Goal: Information Seeking & Learning: Learn about a topic

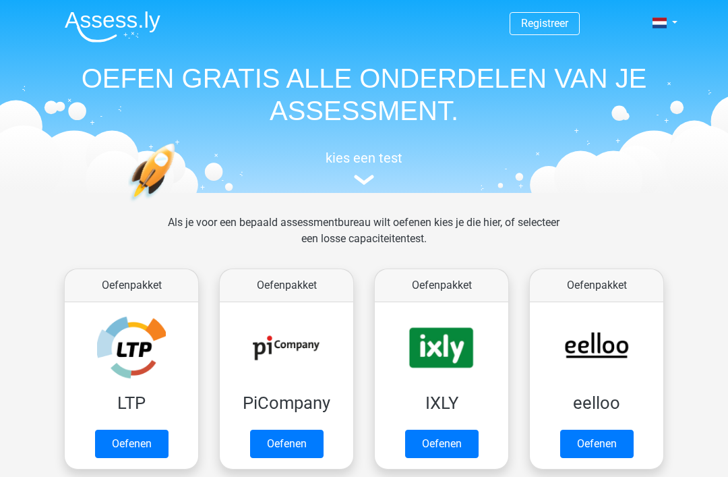
click at [127, 444] on link "Oefenen" at bounding box center [131, 443] width 73 height 28
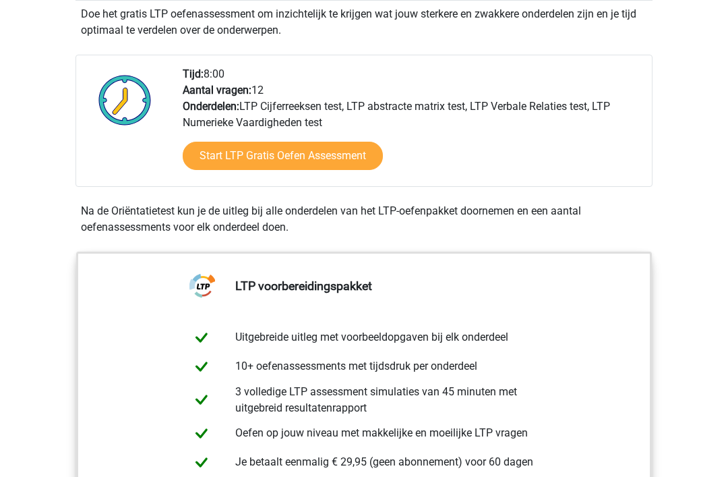
scroll to position [332, 0]
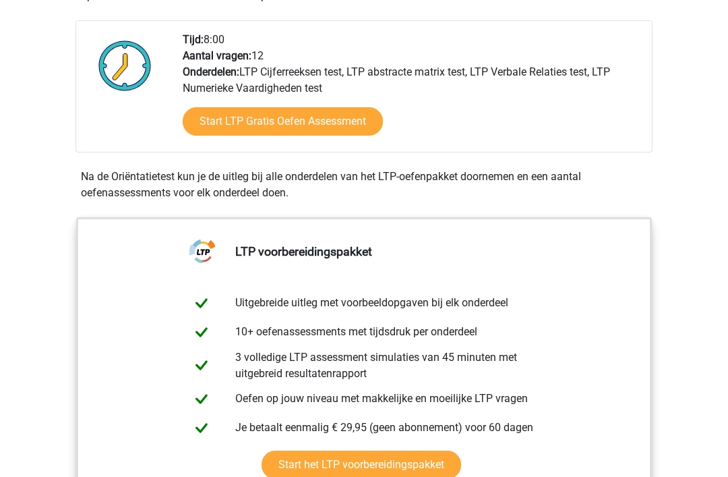
click at [342, 107] on link "Start LTP Gratis Oefen Assessment" at bounding box center [283, 121] width 200 height 28
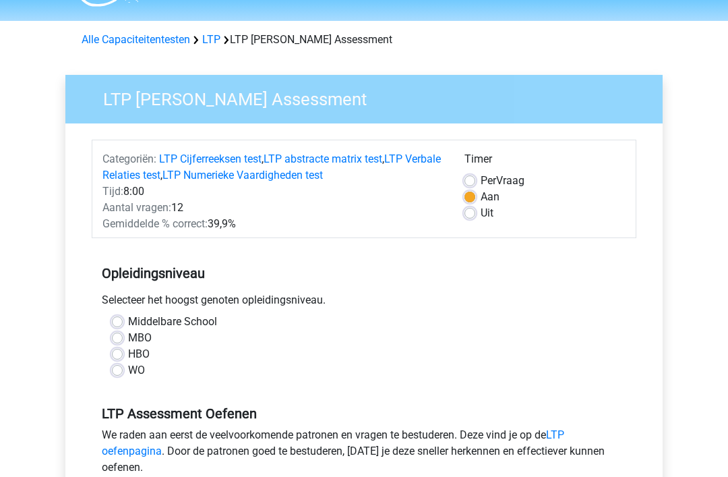
scroll to position [38, 0]
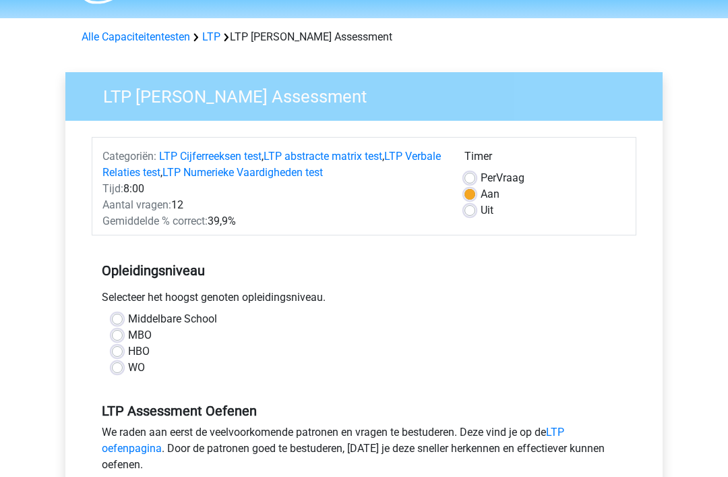
click at [481, 216] on label "Uit" at bounding box center [487, 211] width 13 height 16
click at [473, 216] on input "Uit" at bounding box center [469, 209] width 11 height 13
radio input "true"
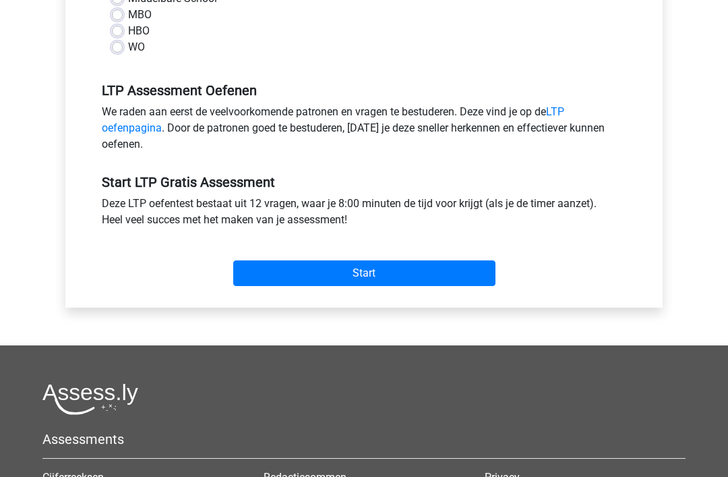
scroll to position [0, 0]
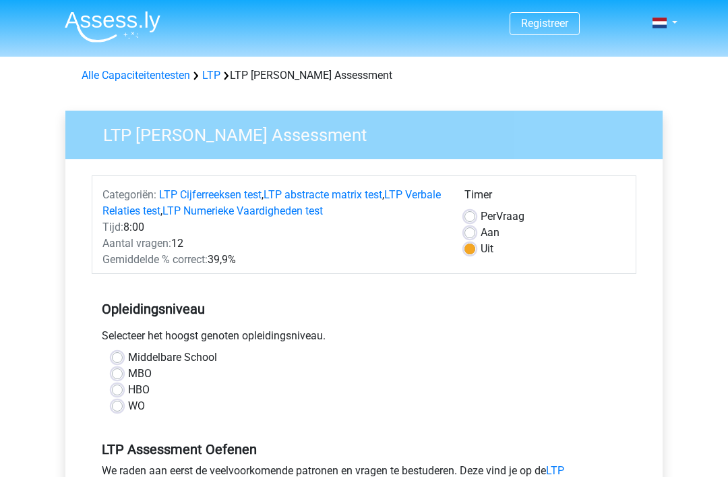
click at [138, 369] on label "MBO" at bounding box center [140, 373] width 24 height 16
click at [123, 369] on input "MBO" at bounding box center [117, 371] width 11 height 13
radio input "true"
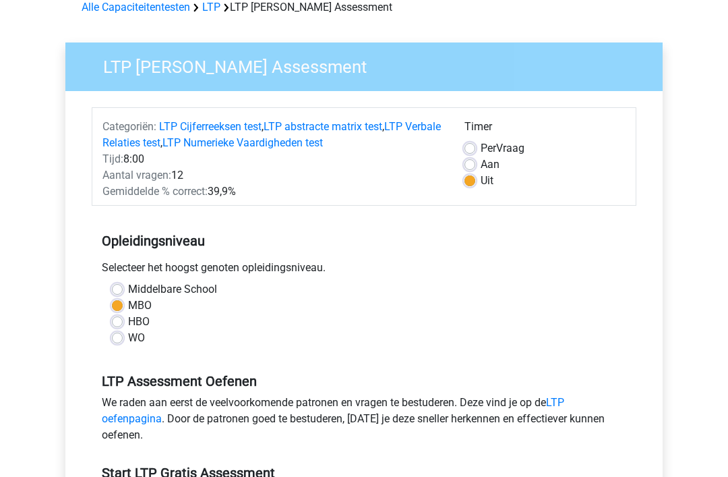
scroll to position [152, 0]
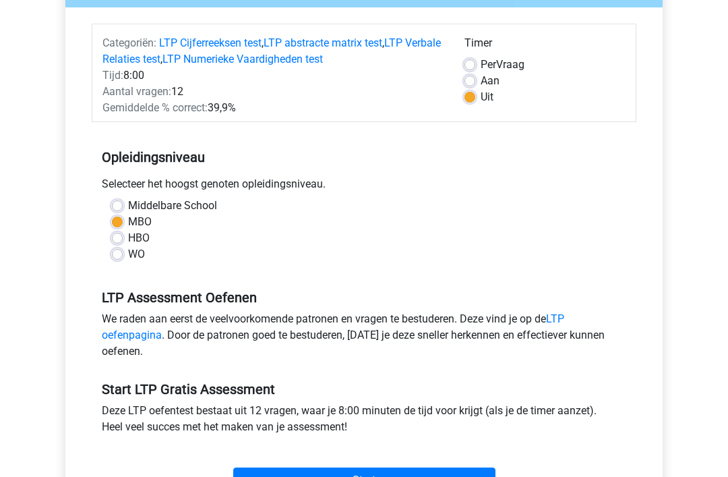
click at [410, 476] on input "Start" at bounding box center [364, 480] width 262 height 26
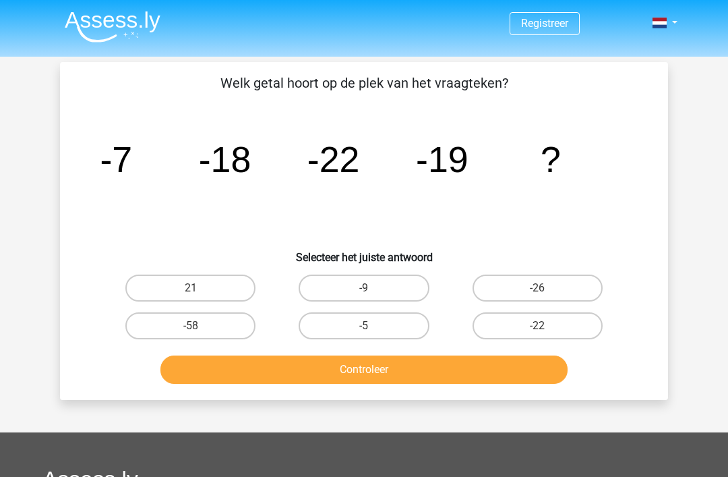
click at [387, 287] on label "-9" at bounding box center [364, 287] width 130 height 27
click at [373, 288] on input "-9" at bounding box center [368, 292] width 9 height 9
radio input "true"
click at [439, 367] on button "Controleer" at bounding box center [364, 369] width 408 height 28
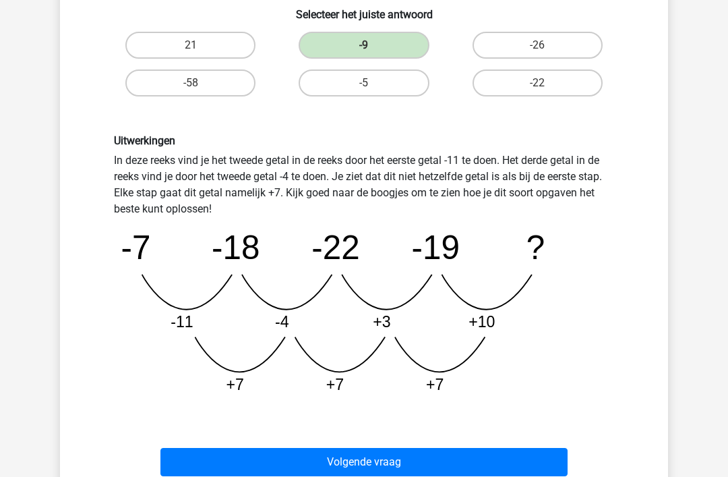
scroll to position [286, 0]
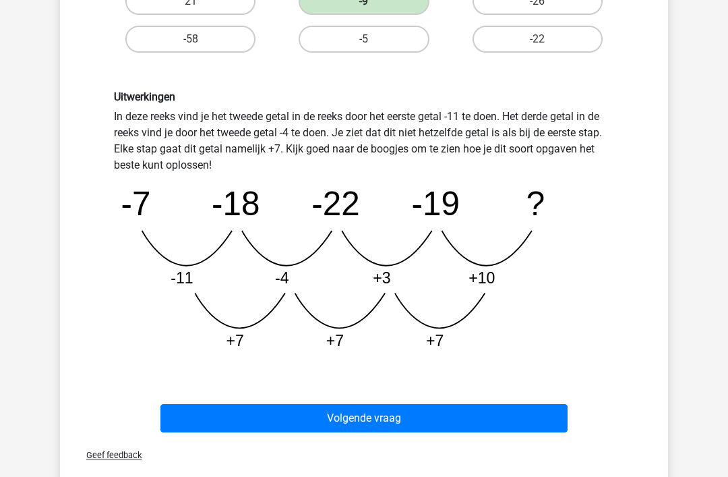
click at [410, 430] on button "Volgende vraag" at bounding box center [364, 418] width 408 height 28
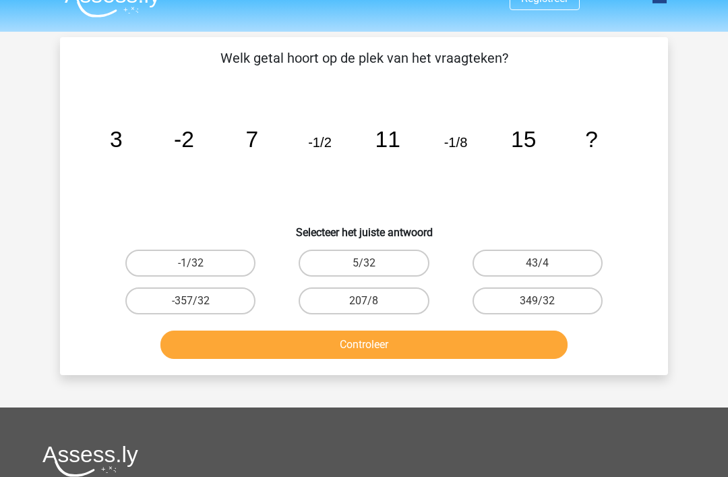
scroll to position [0, 0]
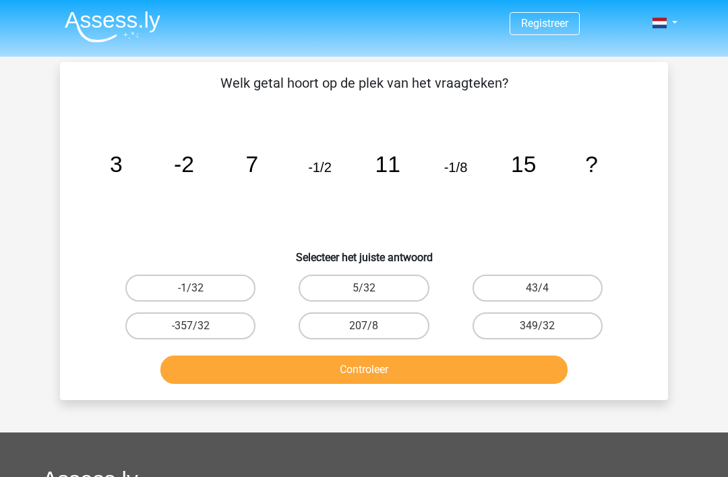
click at [712, 247] on div "Registreer" at bounding box center [364, 394] width 728 height 788
click at [597, 247] on h6 "Selecteer het juiste antwoord" at bounding box center [364, 252] width 565 height 24
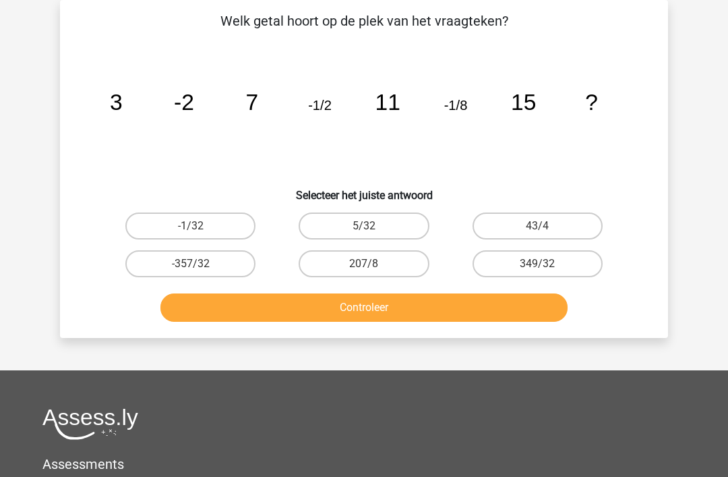
scroll to position [61, 0]
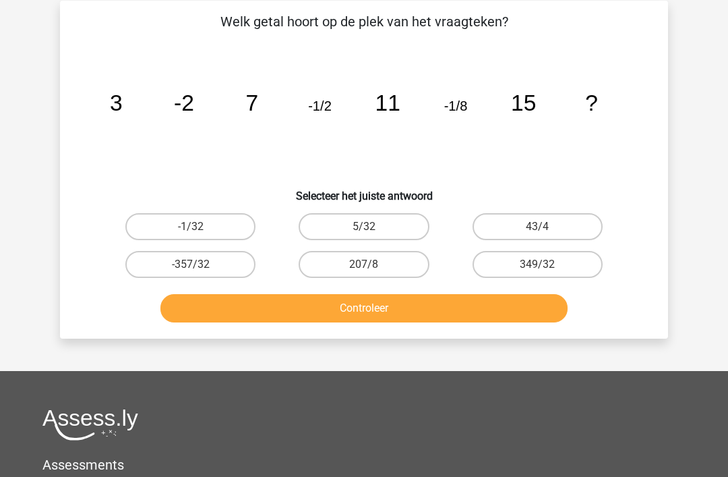
click at [162, 213] on label "-1/32" at bounding box center [190, 226] width 130 height 27
click at [191, 226] on input "-1/32" at bounding box center [195, 230] width 9 height 9
radio input "true"
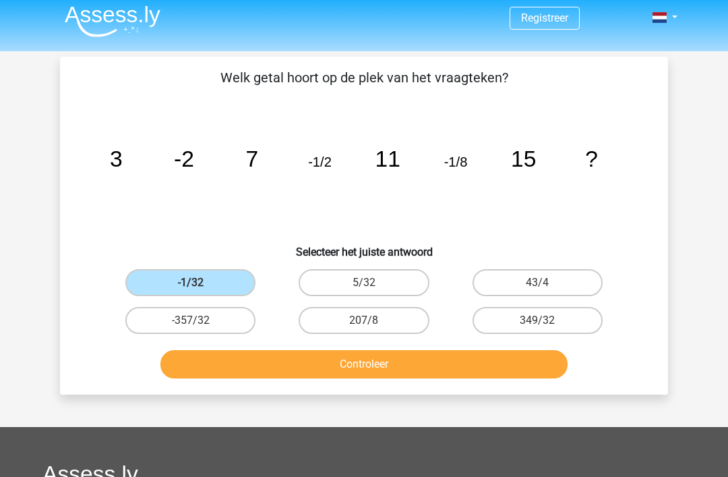
scroll to position [1, 0]
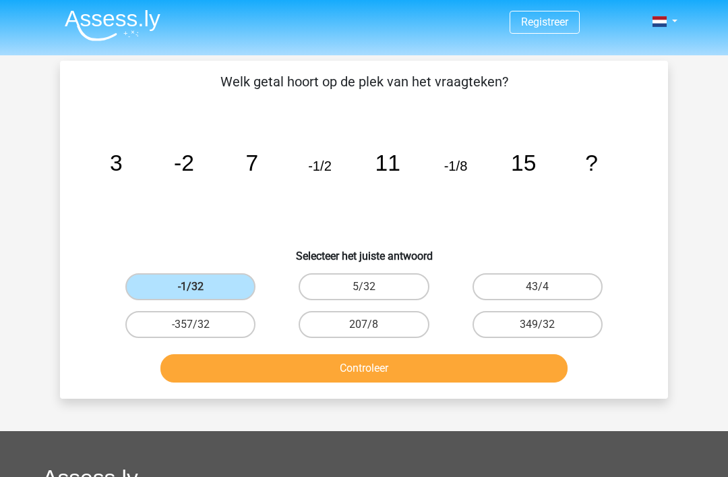
click at [486, 367] on button "Controleer" at bounding box center [364, 369] width 408 height 28
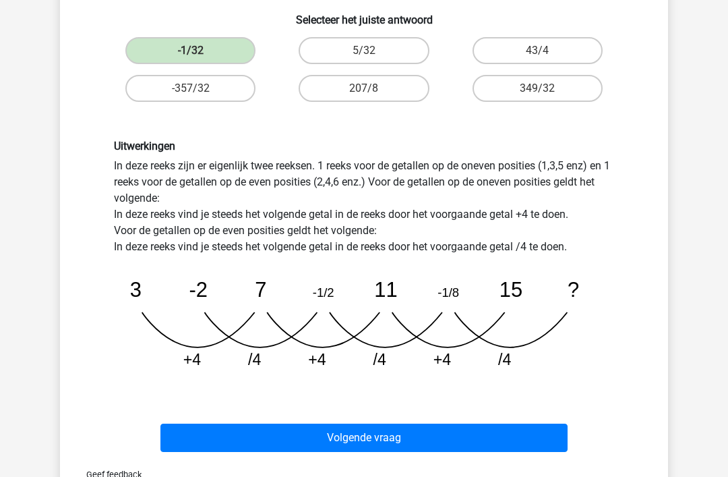
scroll to position [238, 0]
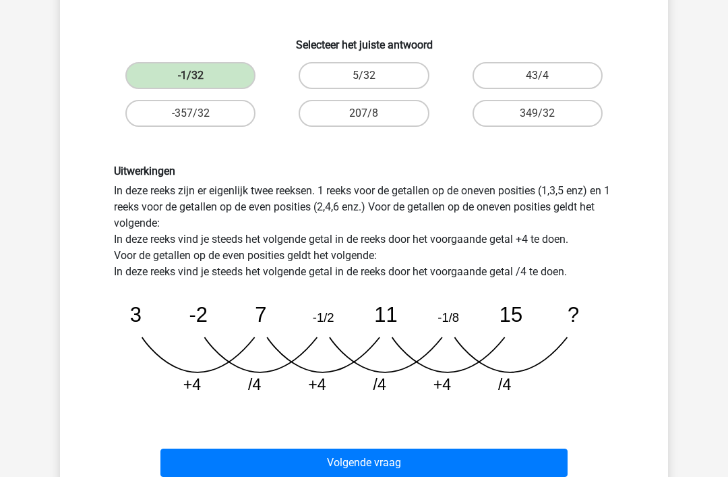
click at [516, 470] on button "Volgende vraag" at bounding box center [364, 462] width 408 height 28
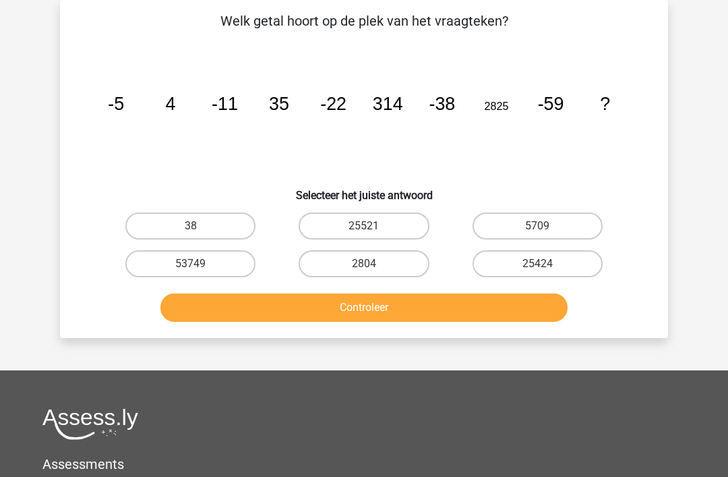
scroll to position [61, 0]
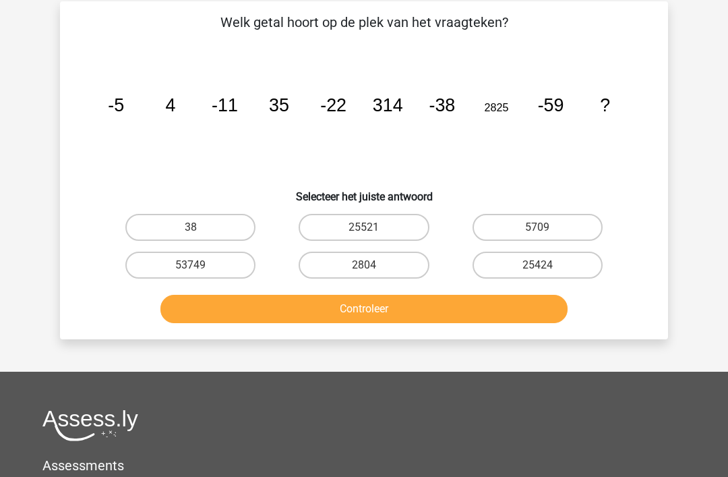
click at [574, 264] on label "25424" at bounding box center [538, 264] width 130 height 27
click at [546, 265] on input "25424" at bounding box center [541, 269] width 9 height 9
radio input "true"
click at [578, 266] on label "25424" at bounding box center [538, 264] width 130 height 27
click at [546, 266] on input "25424" at bounding box center [541, 269] width 9 height 9
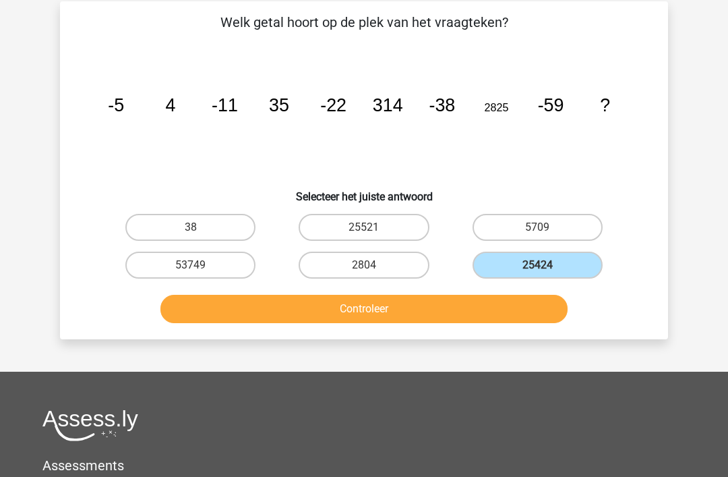
click at [211, 321] on button "Controleer" at bounding box center [364, 309] width 408 height 28
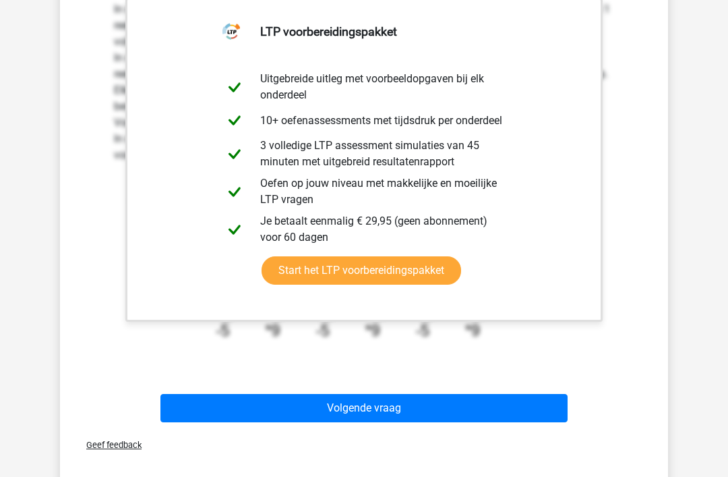
scroll to position [420, 0]
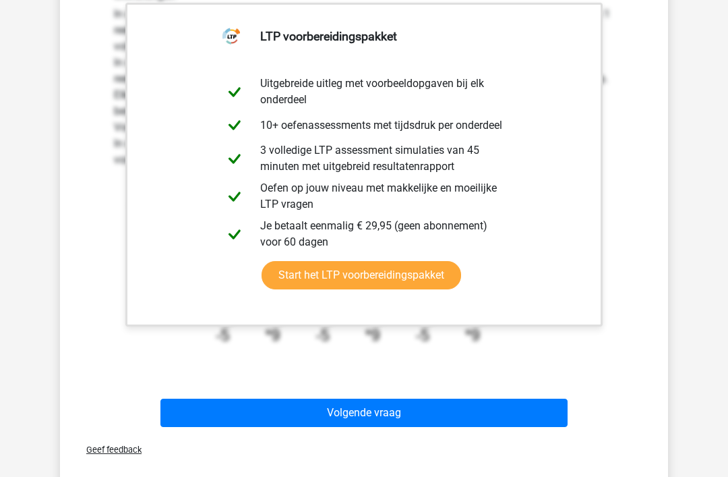
click at [459, 425] on button "Volgende vraag" at bounding box center [364, 412] width 408 height 28
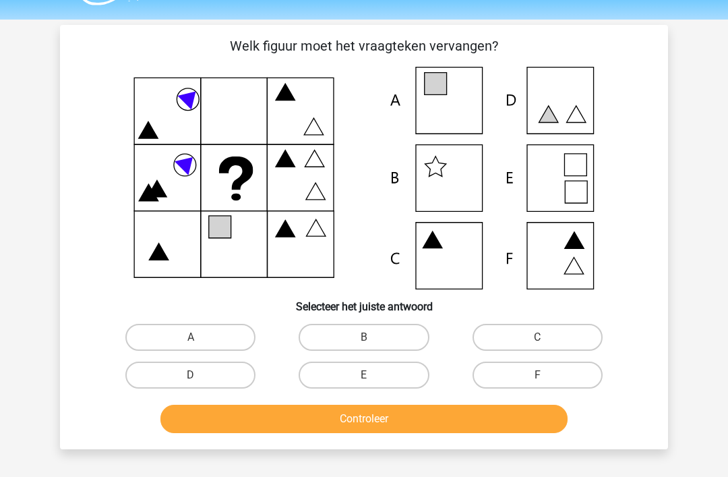
scroll to position [0, 0]
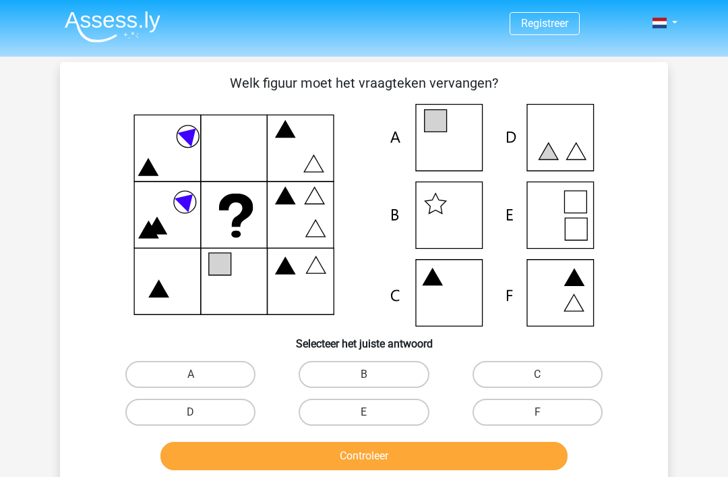
click at [402, 363] on label "B" at bounding box center [364, 374] width 130 height 27
click at [373, 374] on input "B" at bounding box center [368, 378] width 9 height 9
radio input "true"
click at [423, 450] on button "Controleer" at bounding box center [364, 456] width 408 height 28
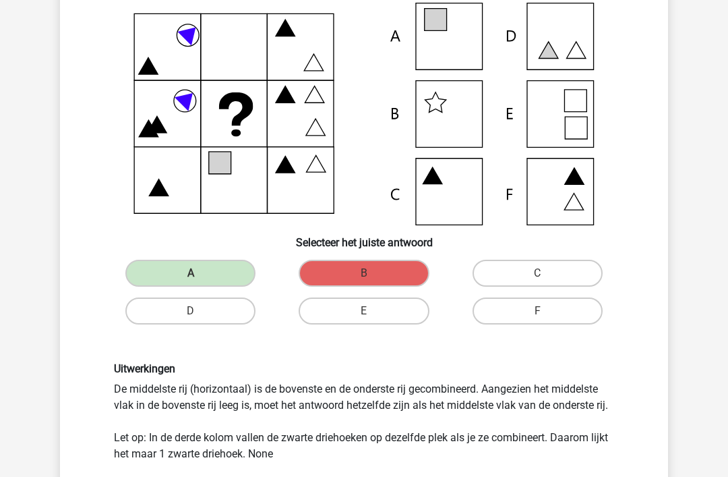
scroll to position [115, 0]
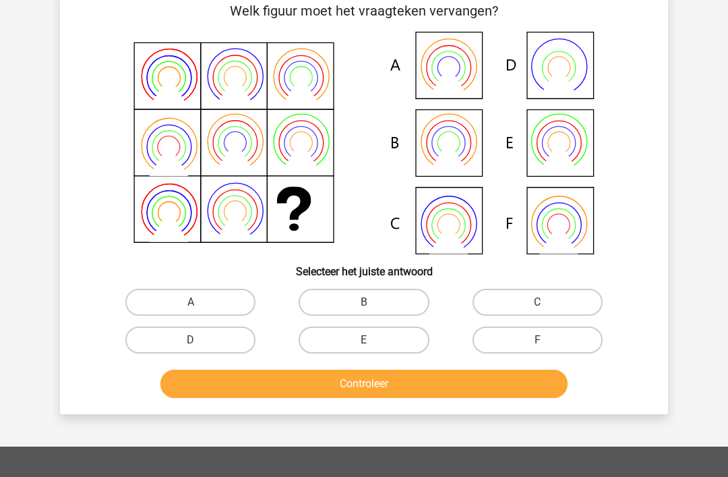
scroll to position [62, 0]
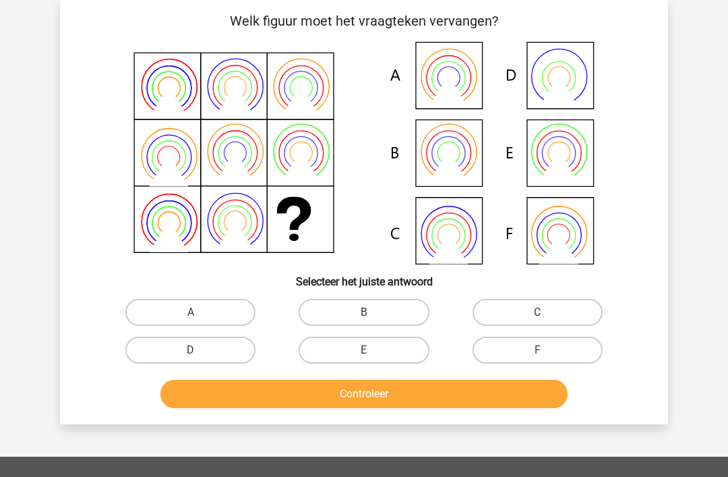
click at [234, 303] on label "A" at bounding box center [190, 312] width 130 height 27
click at [200, 312] on input "A" at bounding box center [195, 316] width 9 height 9
radio input "true"
click at [253, 393] on button "Controleer" at bounding box center [364, 393] width 408 height 28
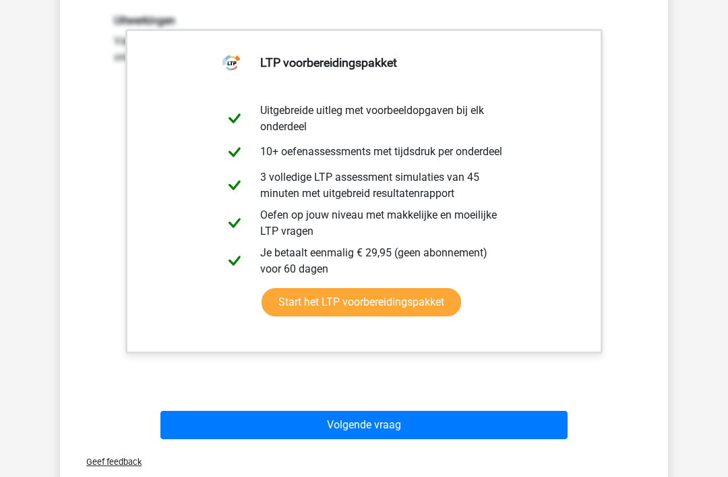
scroll to position [499, 0]
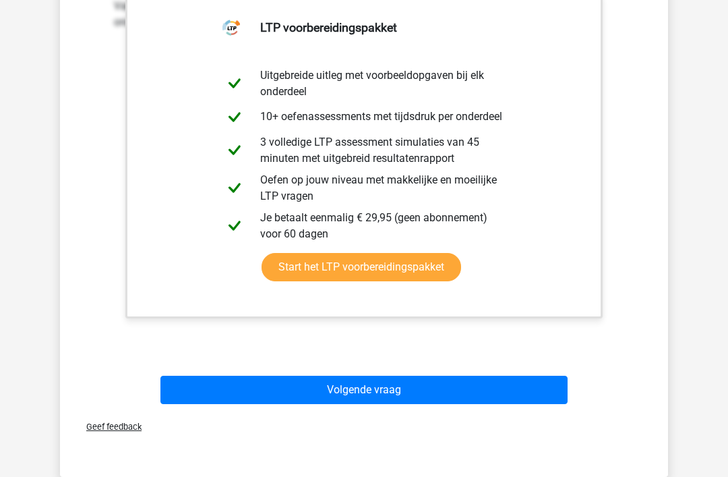
click at [521, 357] on div "Uitwerkingen Van boven naar beneden wisselen de buitenste en de binnenste ring …" at bounding box center [364, 156] width 565 height 418
click at [483, 365] on div "Volgende vraag" at bounding box center [364, 387] width 565 height 44
click at [450, 390] on button "Volgende vraag" at bounding box center [364, 390] width 408 height 28
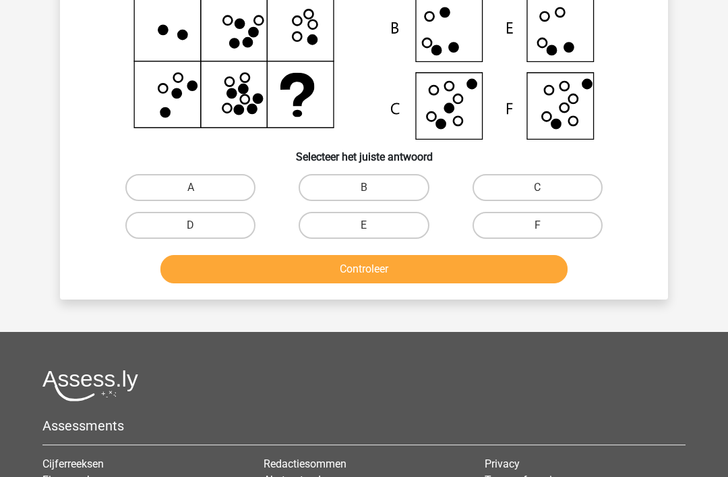
scroll to position [62, 0]
